Goal: Transaction & Acquisition: Purchase product/service

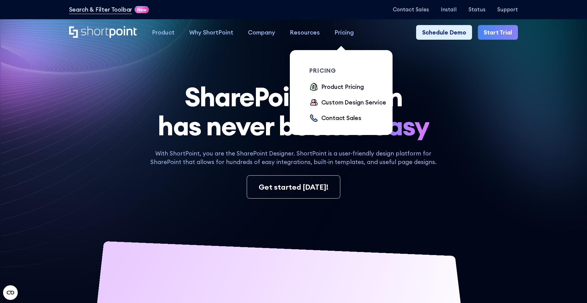
click at [335, 32] on div "Pricing" at bounding box center [344, 32] width 19 height 9
click at [334, 87] on div "Product Pricing" at bounding box center [342, 87] width 43 height 9
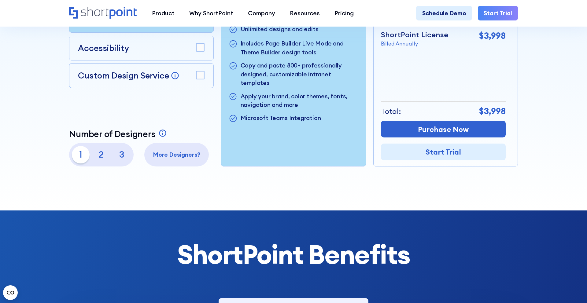
scroll to position [227, 0]
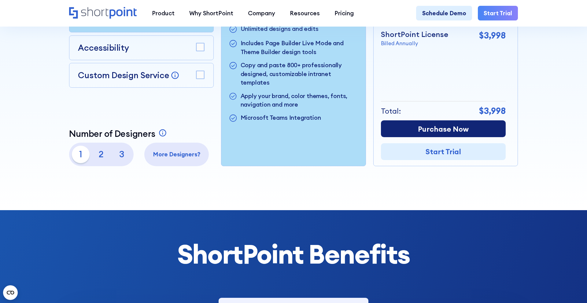
click at [430, 129] on link "Purchase Now" at bounding box center [443, 128] width 125 height 17
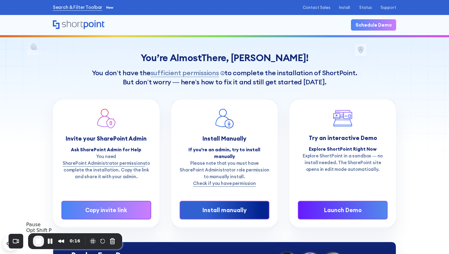
click at [38, 242] on span "End Recording" at bounding box center [38, 241] width 7 height 7
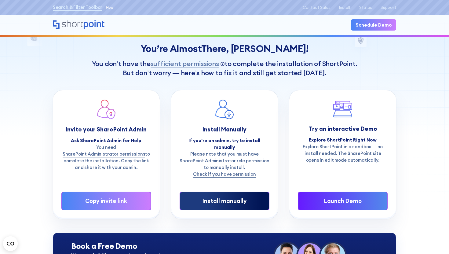
scroll to position [10, 0]
